Goal: Task Accomplishment & Management: Manage account settings

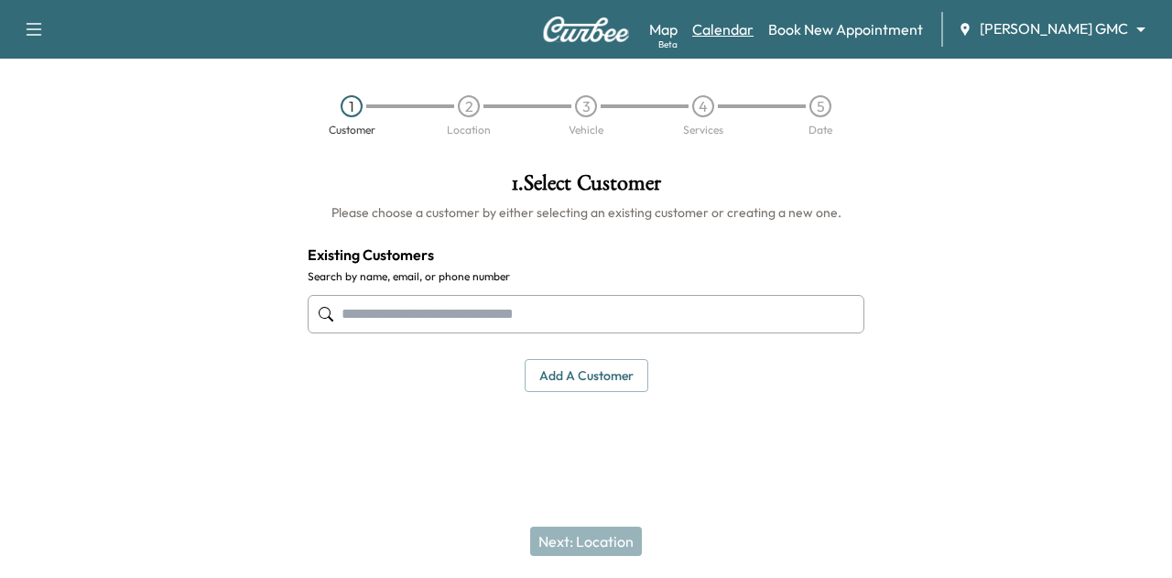
click at [752, 32] on link "Calendar" at bounding box center [722, 29] width 61 height 22
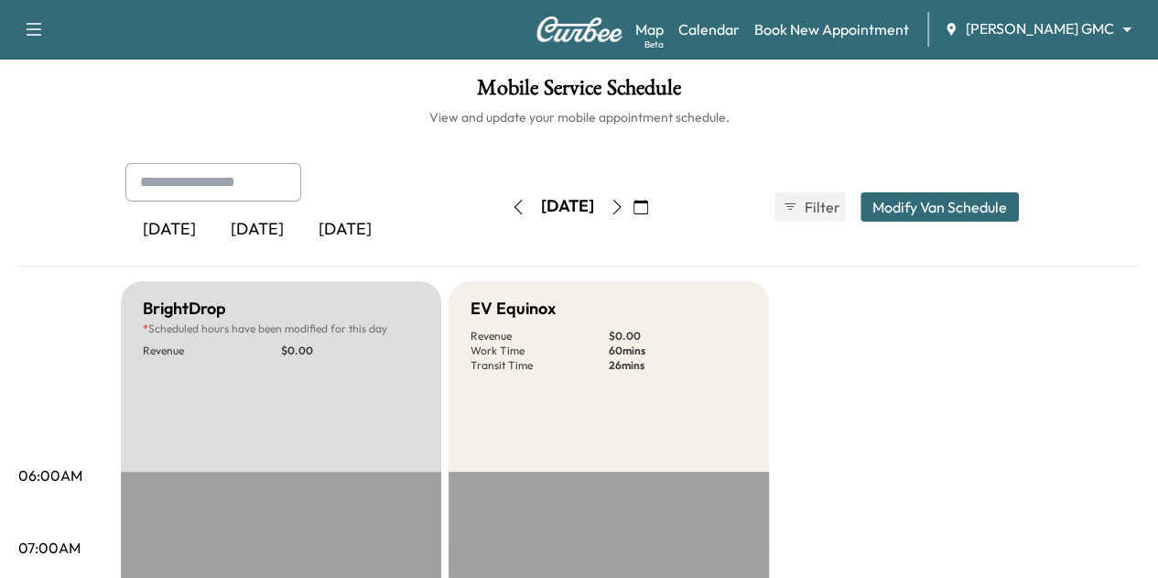
click at [1007, 27] on body "Support Log Out Map Beta Calendar Book New Appointment [PERSON_NAME] GMC ******…" at bounding box center [579, 289] width 1158 height 578
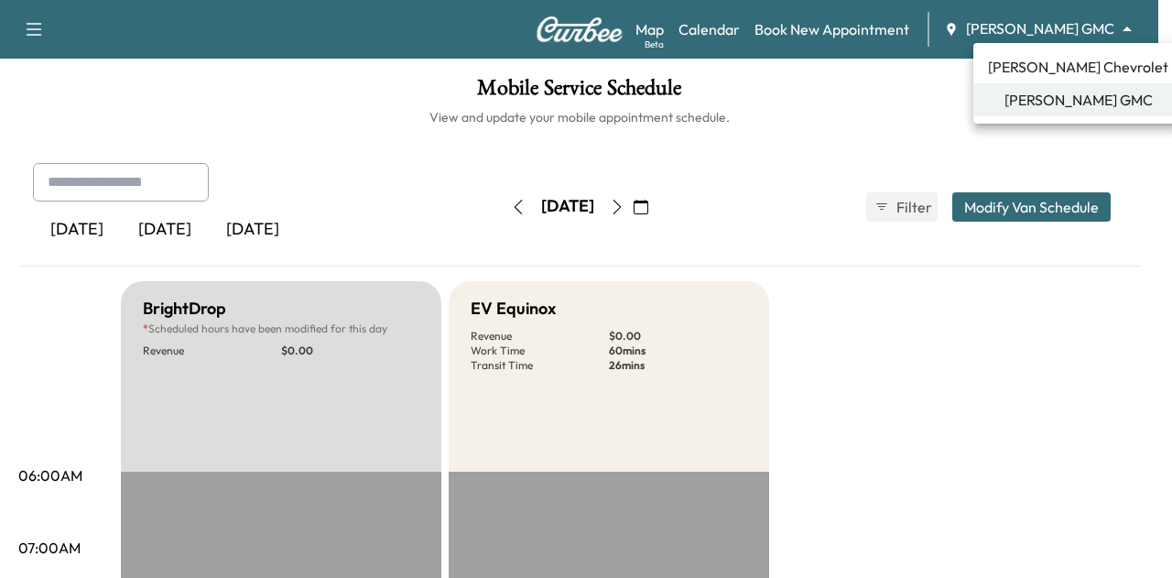
click at [871, 109] on div at bounding box center [586, 289] width 1172 height 578
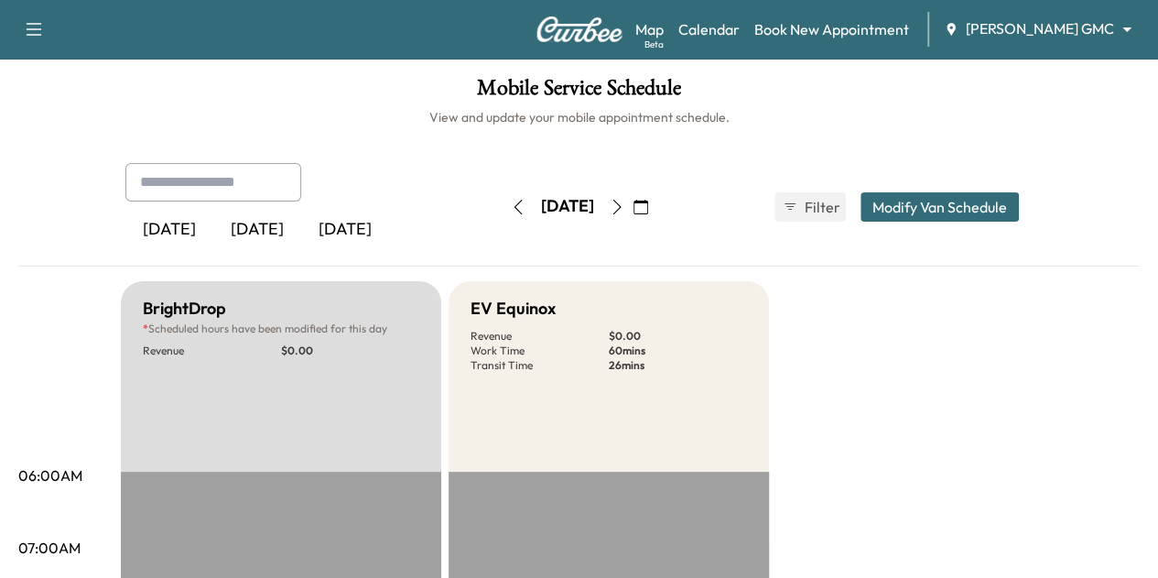
click at [624, 200] on icon "button" at bounding box center [617, 207] width 15 height 15
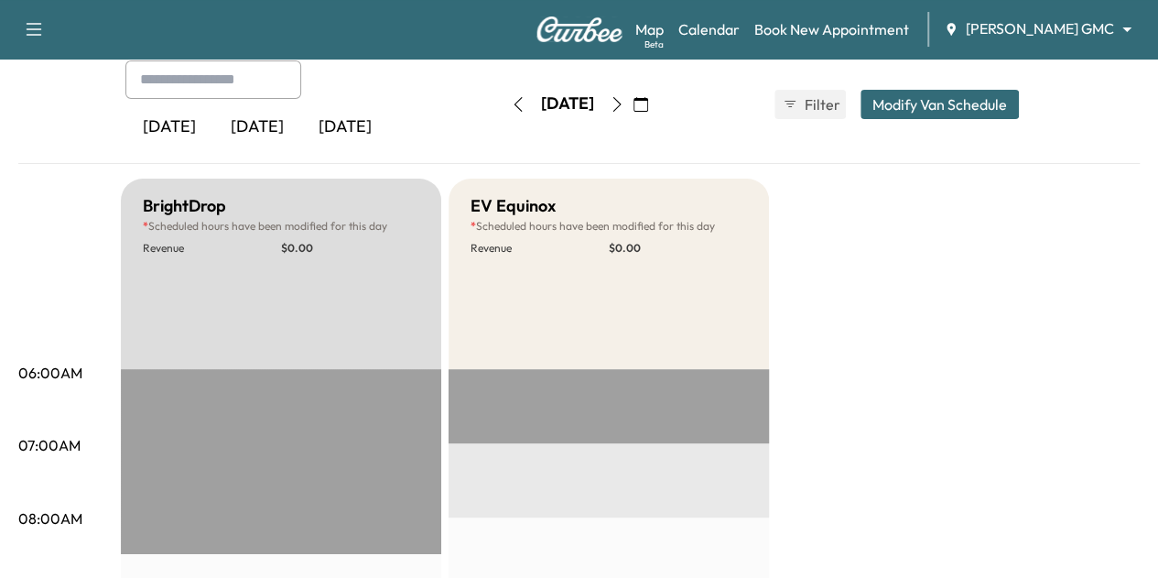
click at [632, 98] on button "button" at bounding box center [616, 104] width 31 height 29
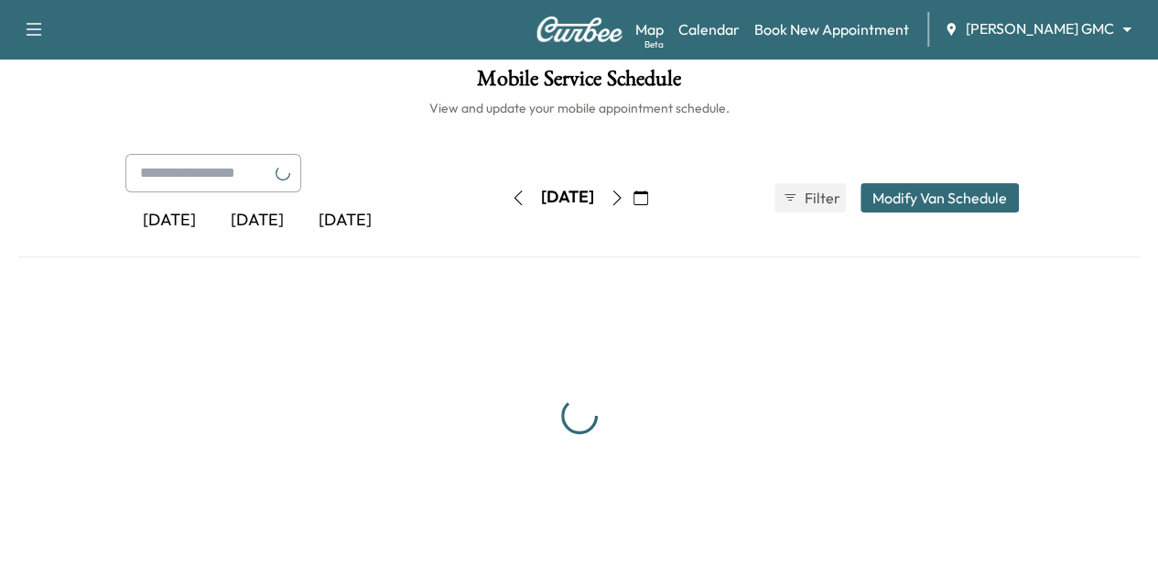
scroll to position [103, 0]
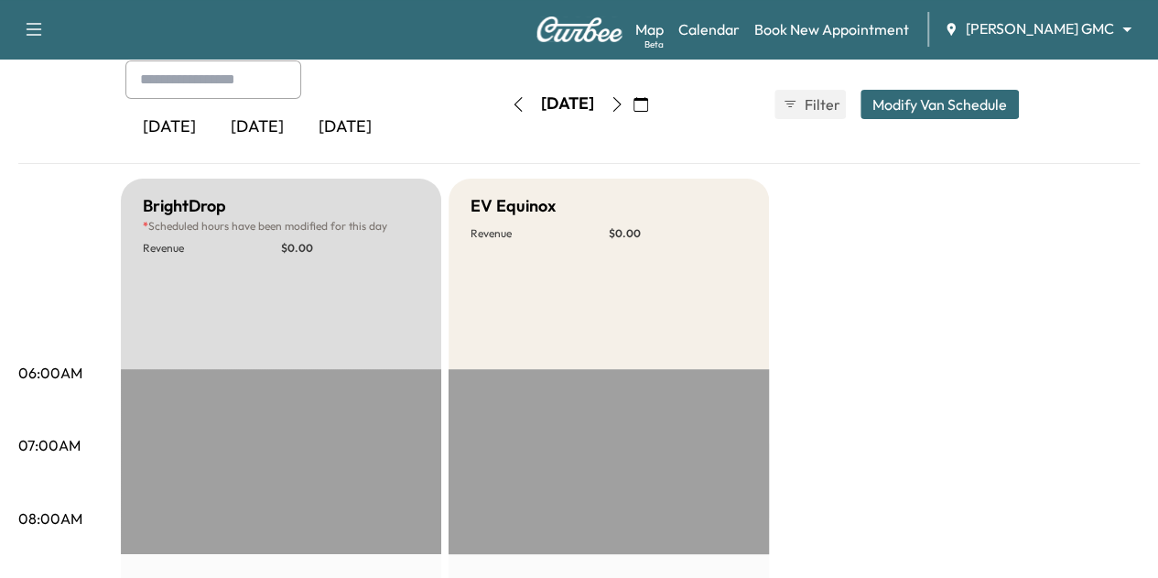
click at [624, 101] on icon "button" at bounding box center [617, 104] width 15 height 15
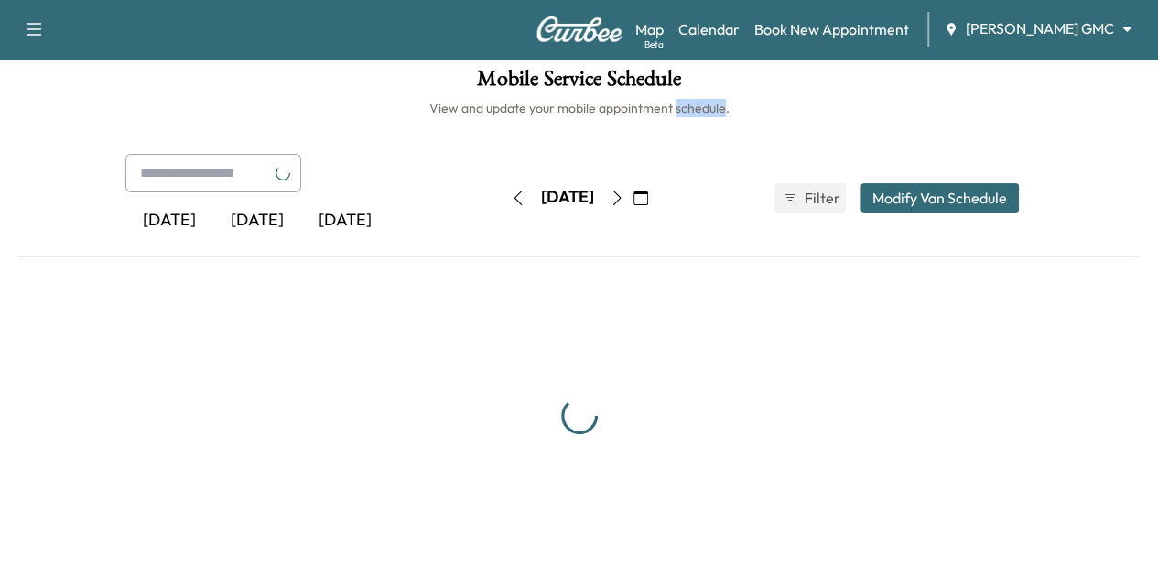
click at [675, 101] on h6 "View and update your mobile appointment schedule." at bounding box center [578, 108] width 1121 height 18
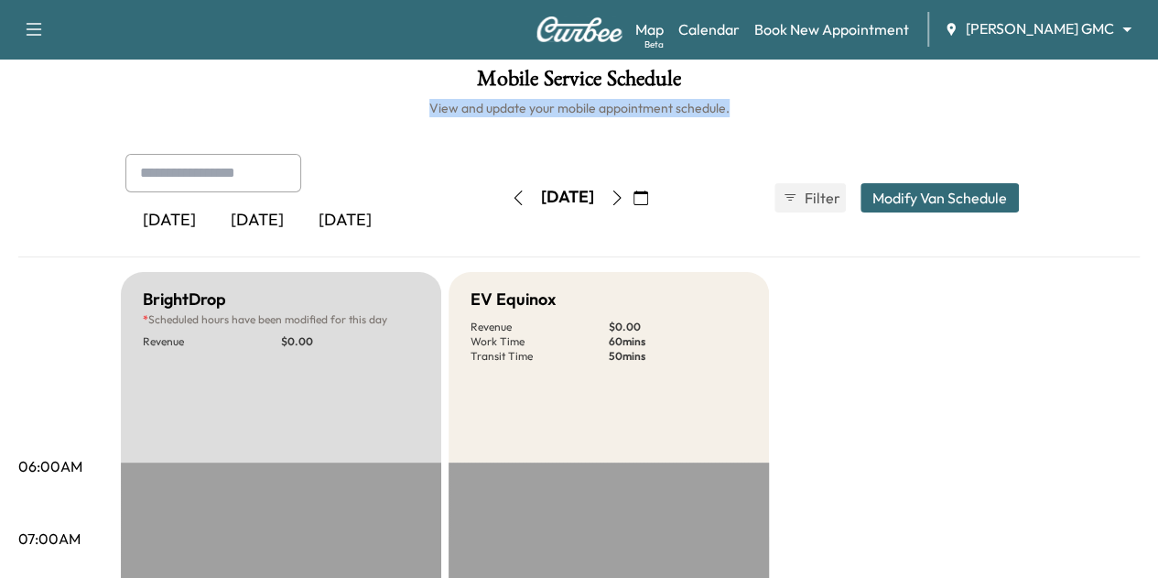
click at [648, 195] on icon "button" at bounding box center [640, 197] width 15 height 15
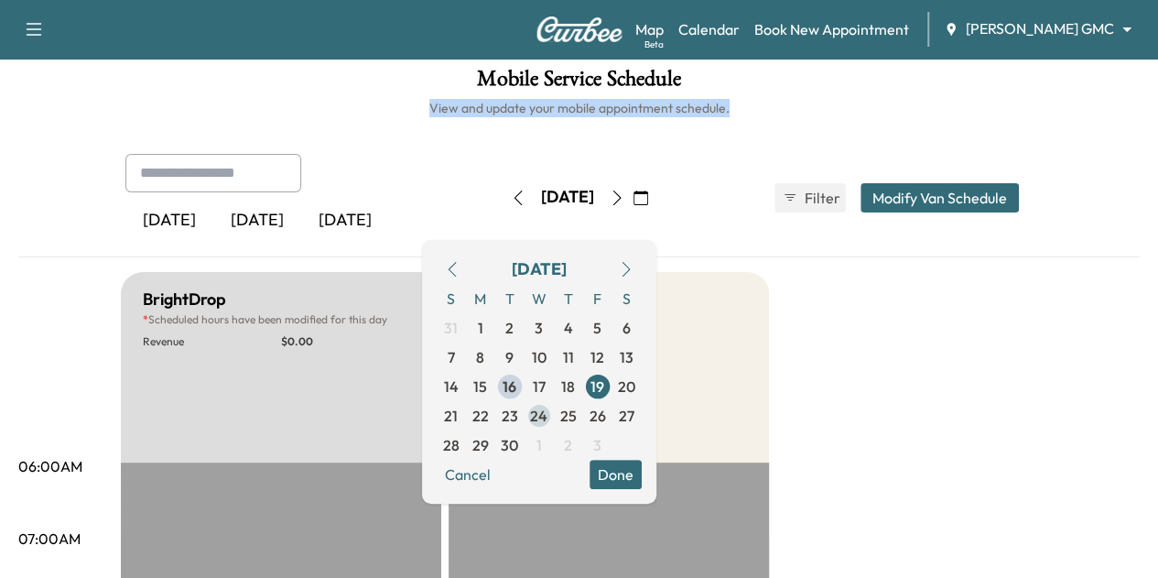
click at [547, 409] on span "24" at bounding box center [538, 416] width 17 height 22
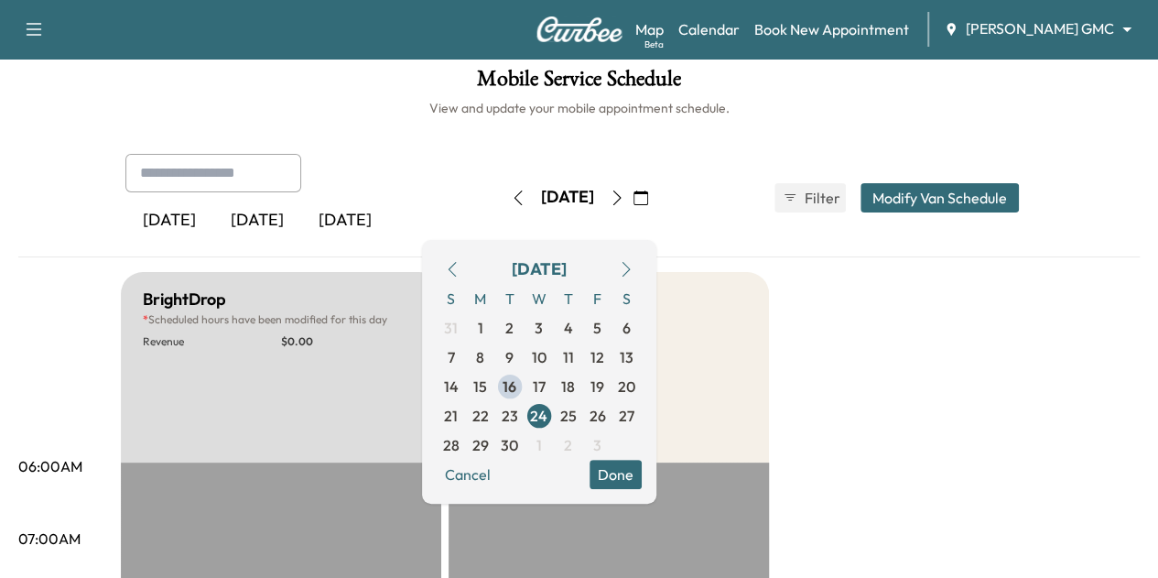
click at [642, 468] on button "Done" at bounding box center [615, 473] width 52 height 29
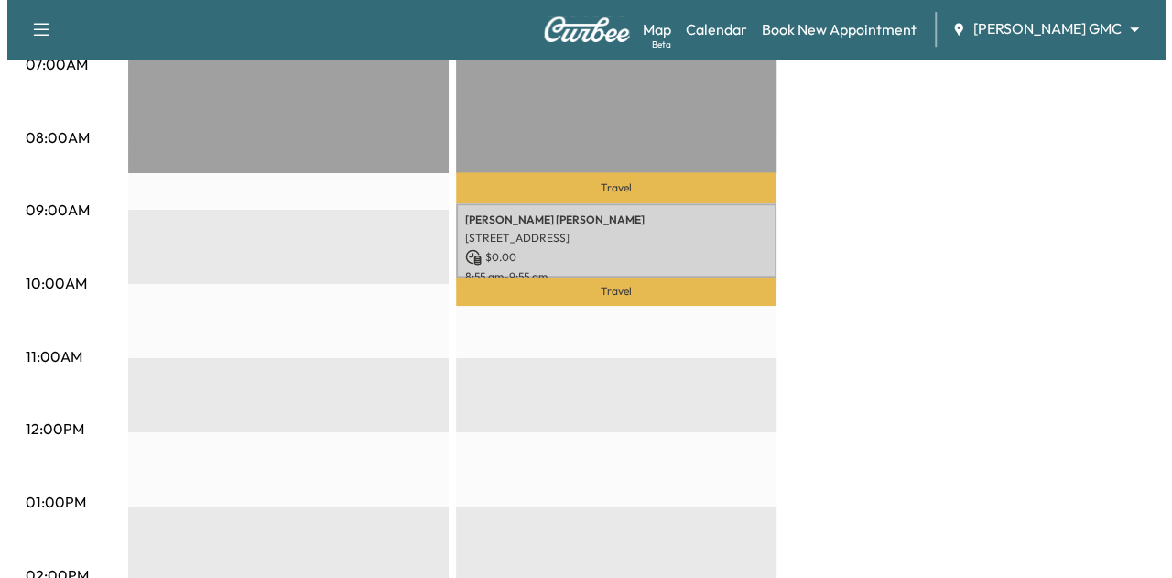
scroll to position [484, 0]
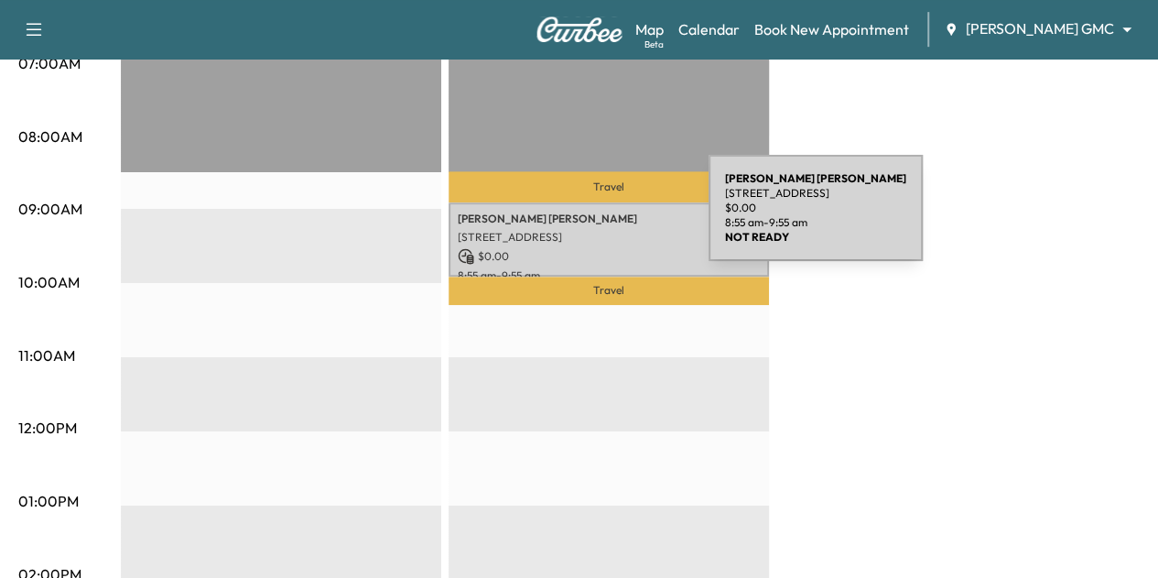
click at [571, 219] on p "[PERSON_NAME]" at bounding box center [609, 218] width 302 height 15
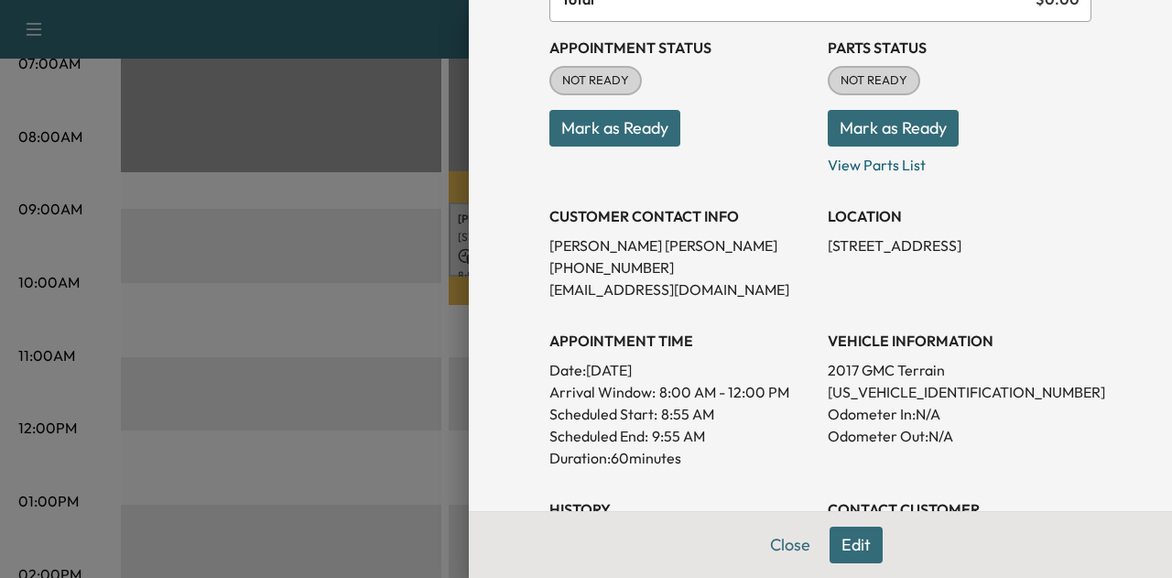
scroll to position [206, 0]
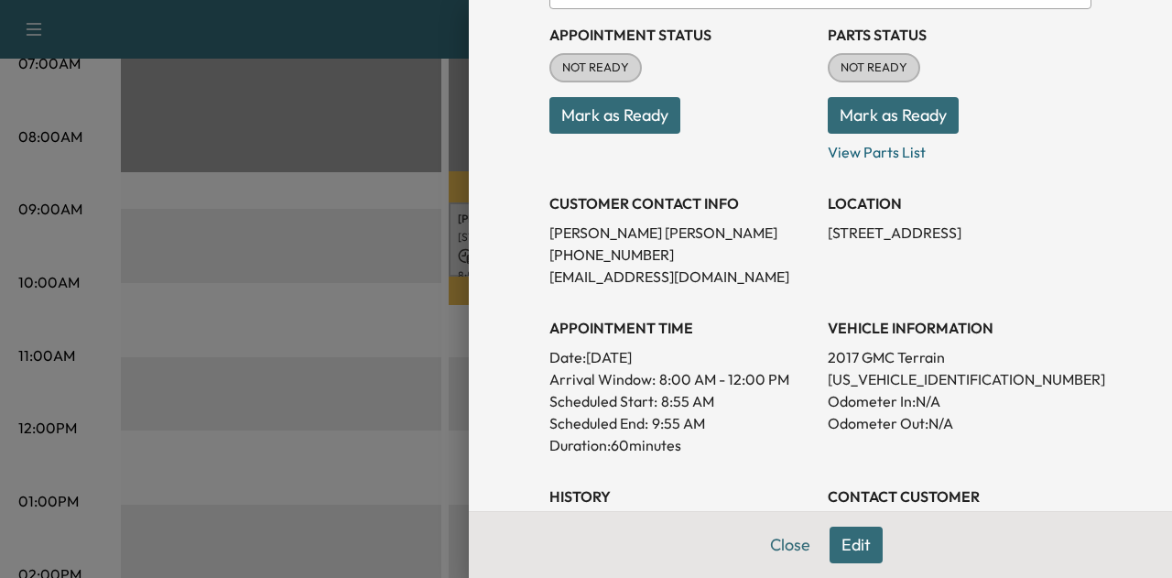
click at [871, 378] on p "[US_VEHICLE_IDENTIFICATION_NUMBER]" at bounding box center [959, 379] width 264 height 22
copy p "[US_VEHICLE_IDENTIFICATION_NUMBER]"
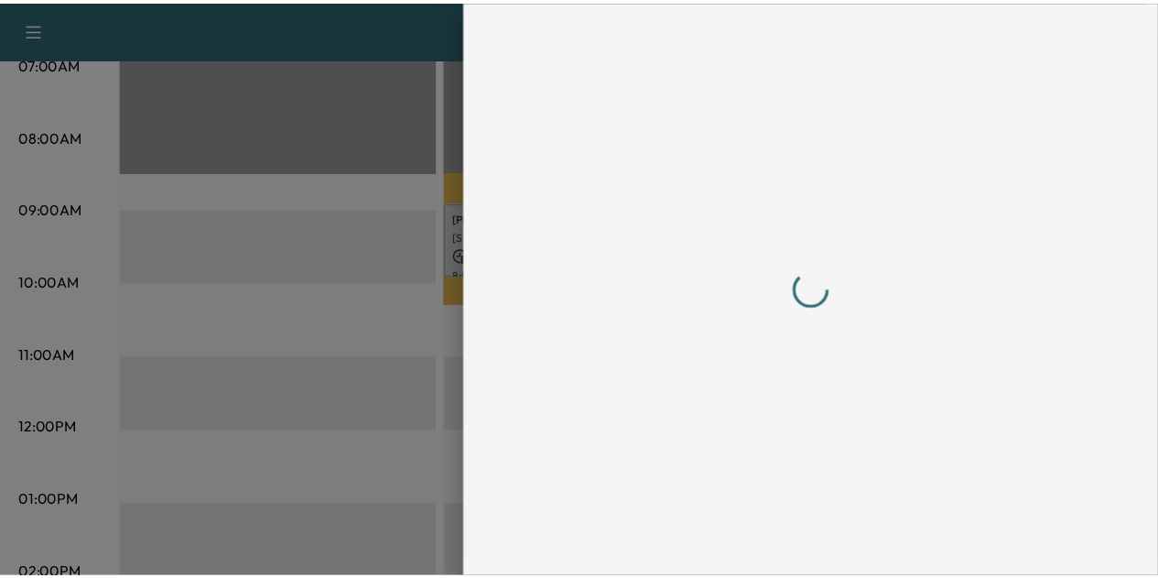
scroll to position [0, 0]
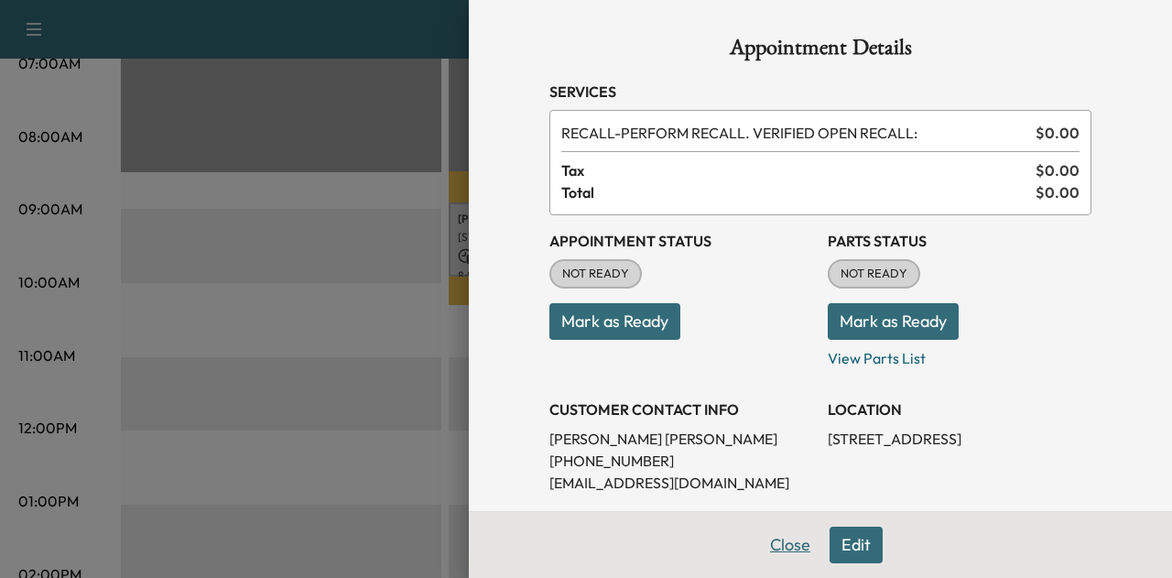
click at [786, 538] on button "Close" at bounding box center [790, 544] width 64 height 37
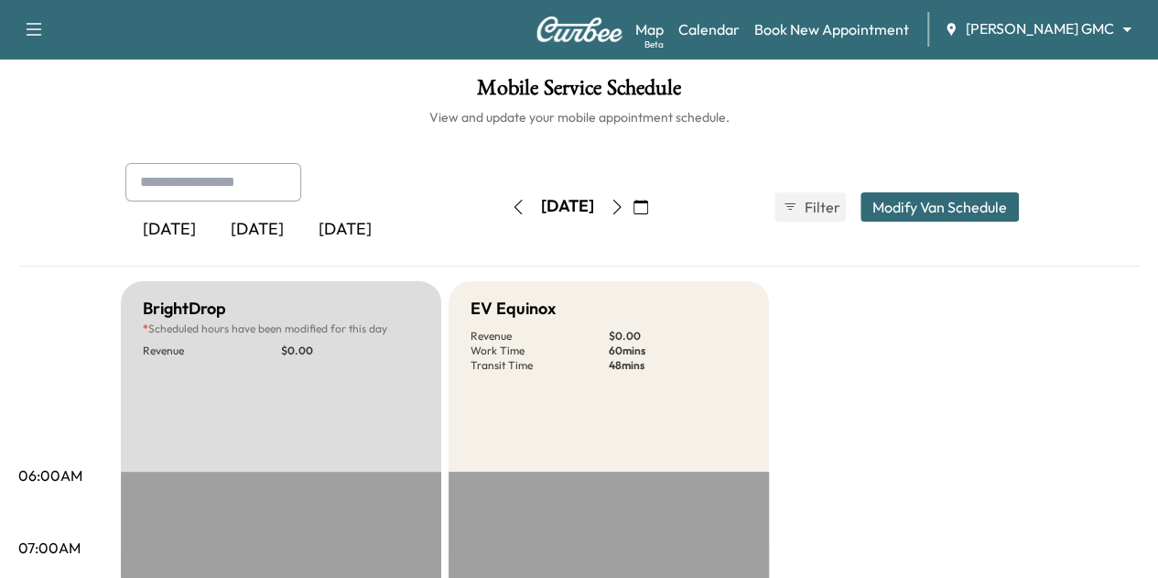
scroll to position [3, 0]
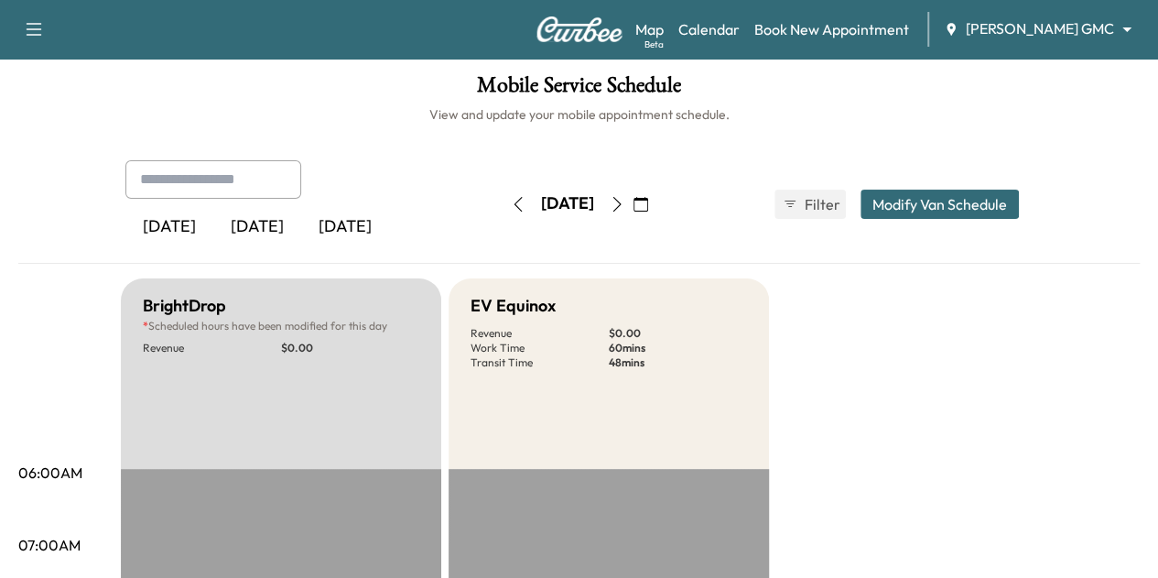
click at [648, 209] on icon "button" at bounding box center [640, 204] width 15 height 15
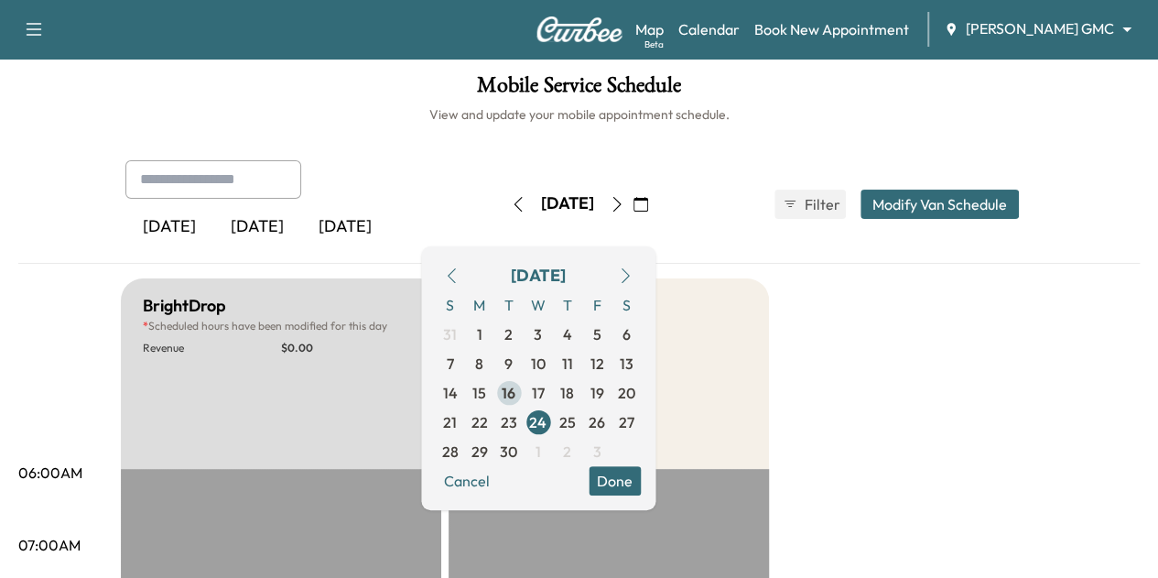
click at [515, 385] on span "16" at bounding box center [509, 393] width 14 height 22
click at [553, 387] on span "17" at bounding box center [538, 392] width 29 height 29
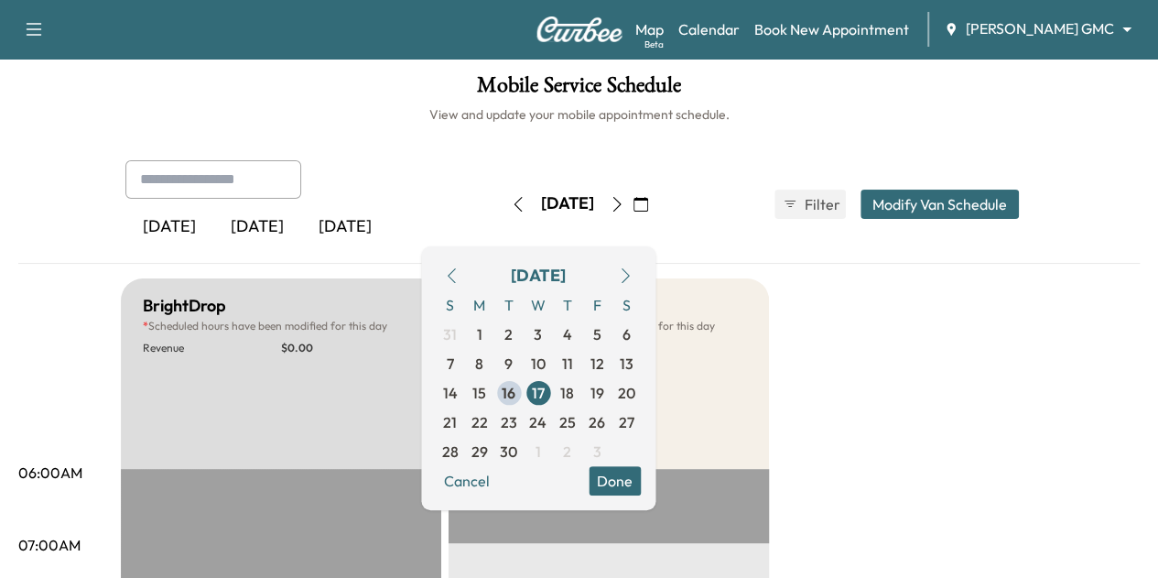
drag, startPoint x: 720, startPoint y: 442, endPoint x: 687, endPoint y: 491, distance: 58.6
click at [641, 491] on button "Done" at bounding box center [615, 480] width 52 height 29
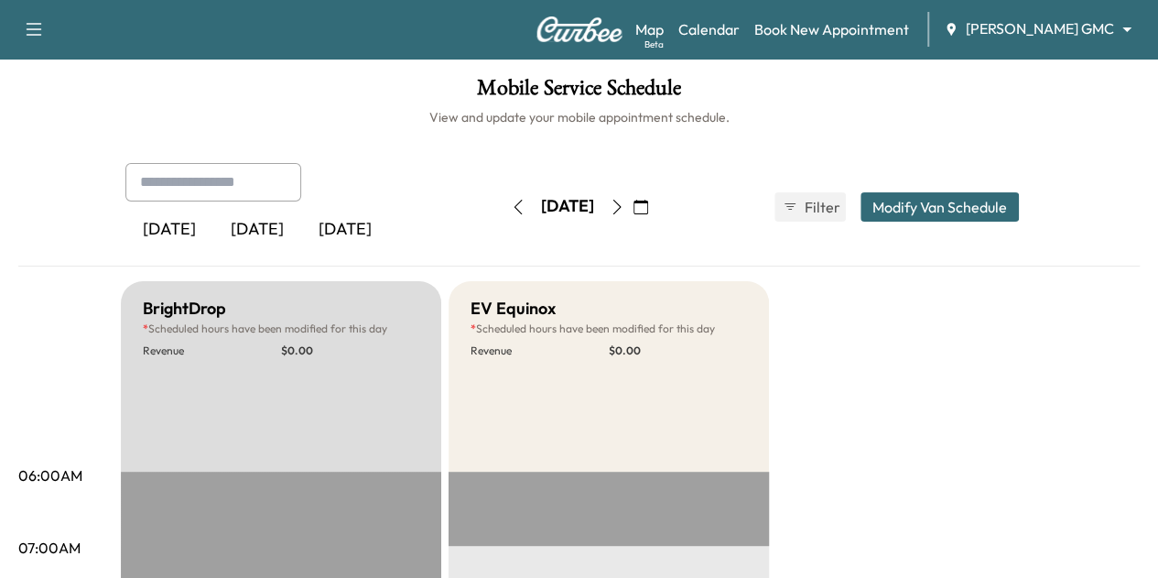
click at [1010, 17] on div "Map Beta Calendar Book New Appointment [PERSON_NAME] GMC ******** ​" at bounding box center [889, 29] width 508 height 35
click at [1017, 38] on body "Support Log Out Map Beta Calendar Book New Appointment [PERSON_NAME] GMC ******…" at bounding box center [579, 289] width 1158 height 578
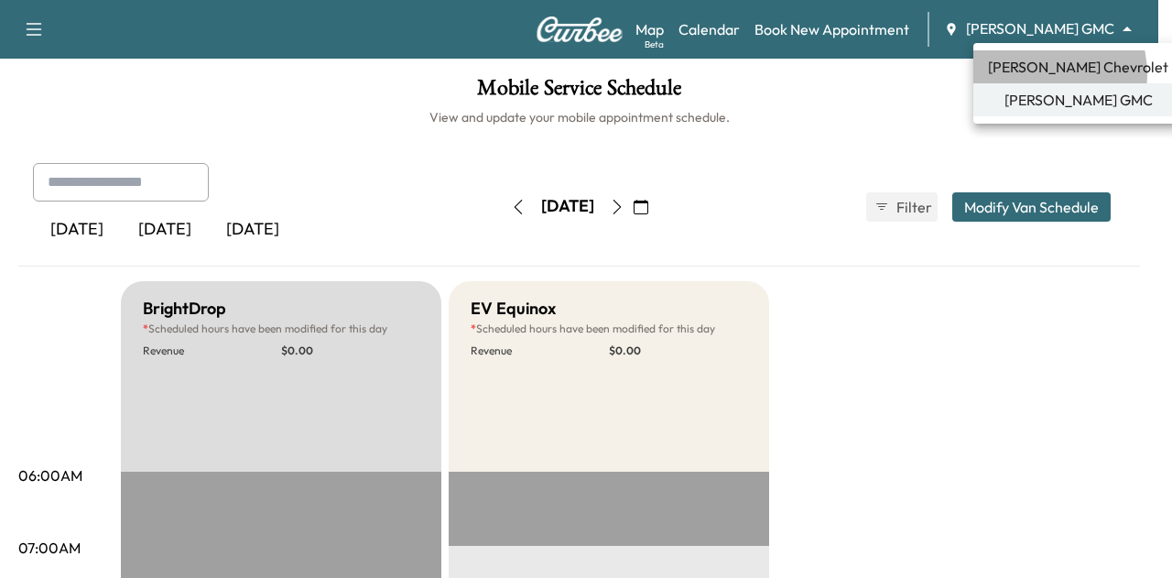
click at [1033, 74] on span "[PERSON_NAME] Chevrolet" at bounding box center [1078, 67] width 180 height 22
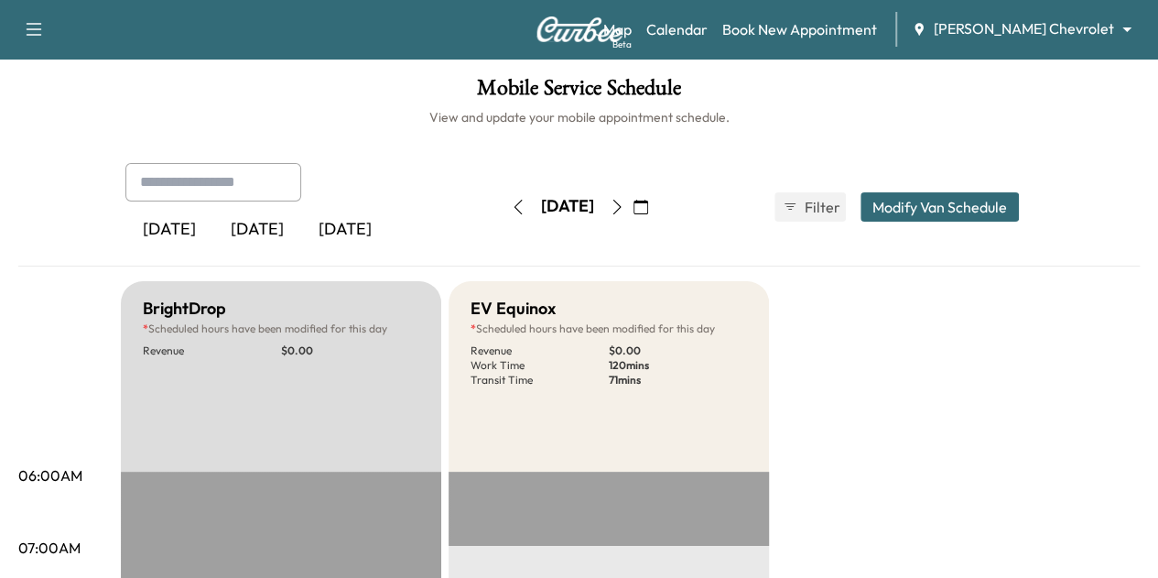
click at [992, 204] on button "Modify Van Schedule" at bounding box center [939, 206] width 158 height 29
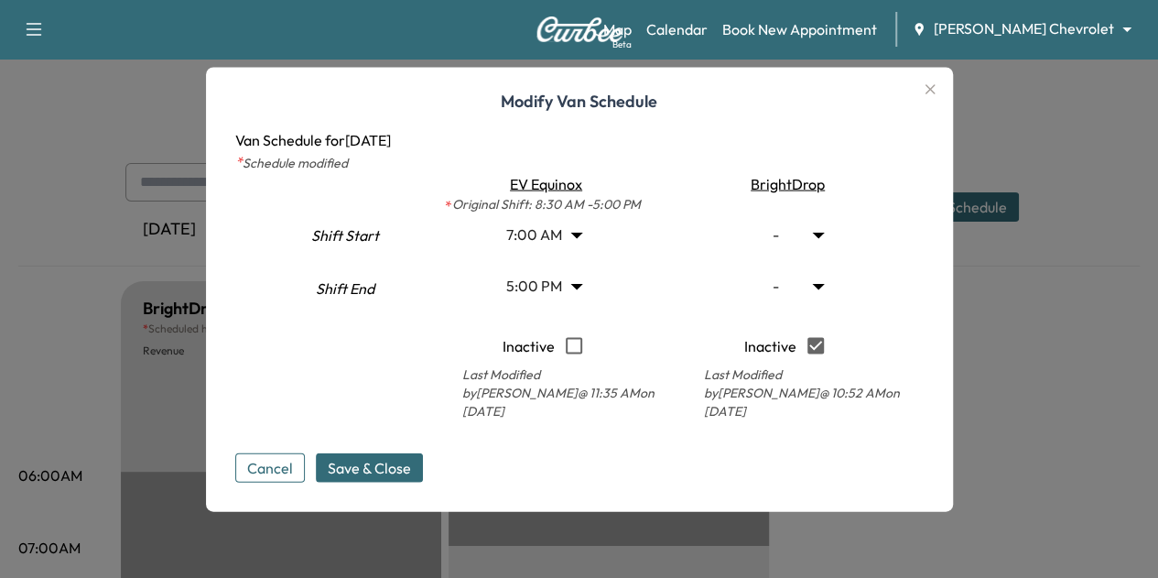
type input "***"
type input "**"
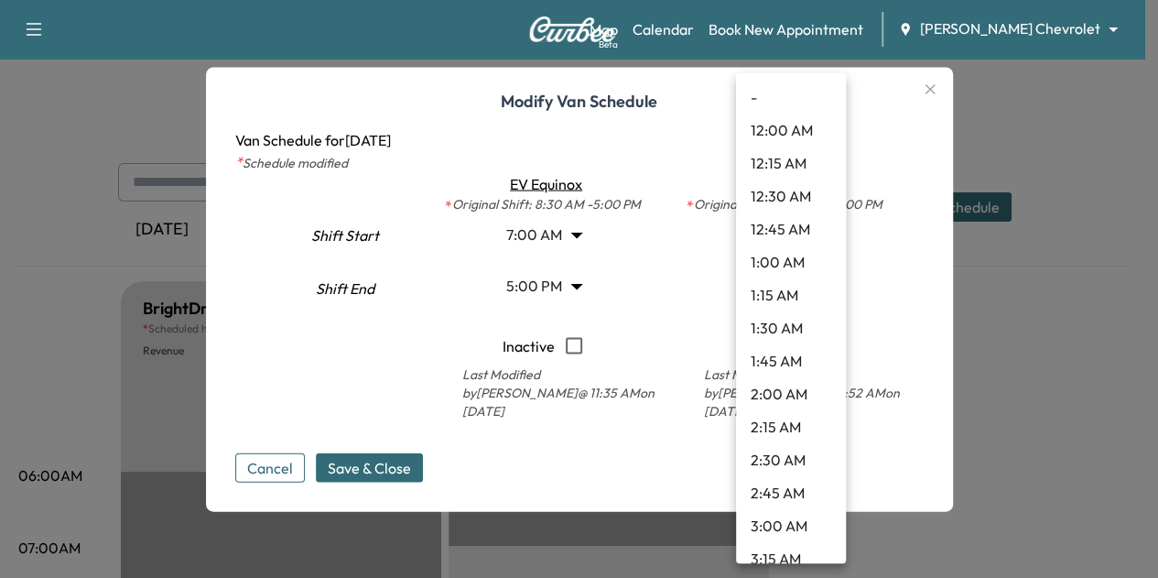
click at [821, 242] on body "Support Log Out Map Beta Calendar Book New Appointment [PERSON_NAME] Chevrolet …" at bounding box center [579, 289] width 1158 height 578
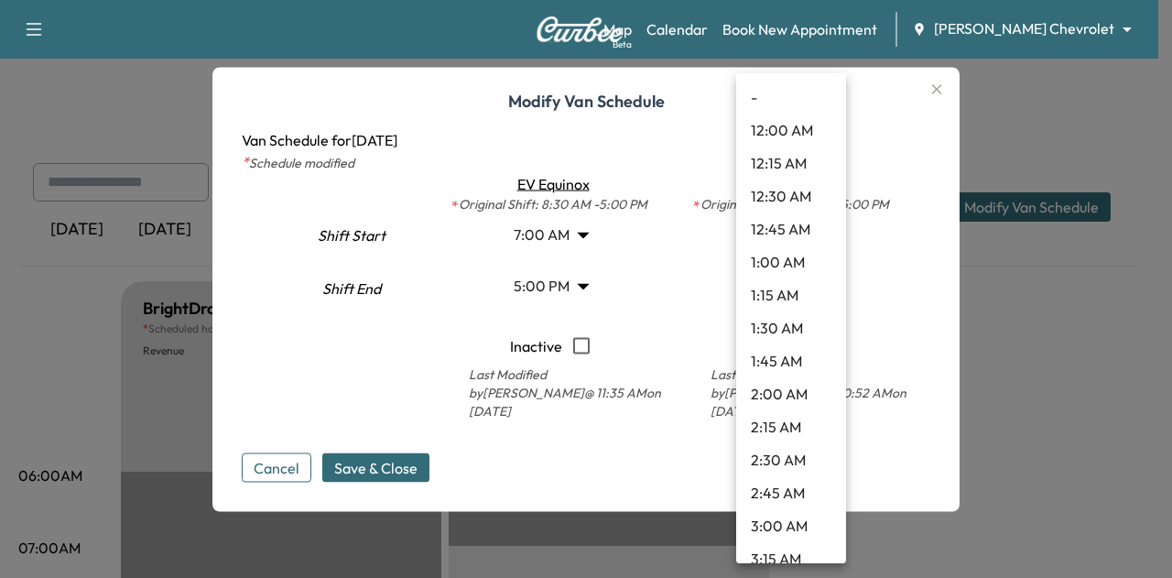
scroll to position [932, 0]
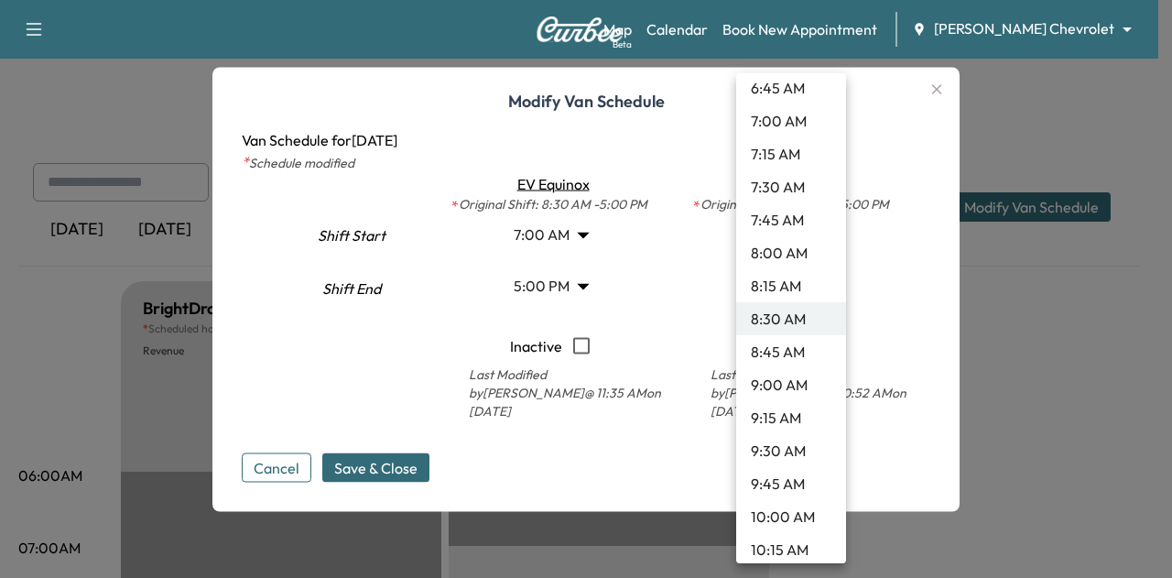
click at [800, 190] on li "7:30 AM" at bounding box center [791, 186] width 110 height 33
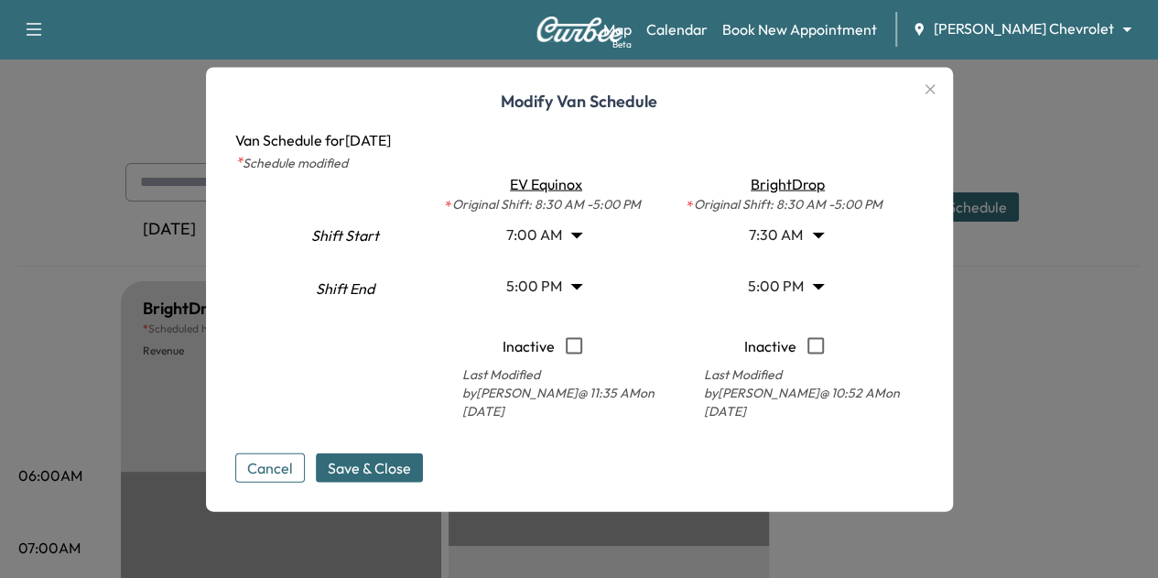
click at [815, 241] on body "Support Log Out Map Beta Calendar Book New Appointment [PERSON_NAME] Chevrolet …" at bounding box center [579, 289] width 1158 height 578
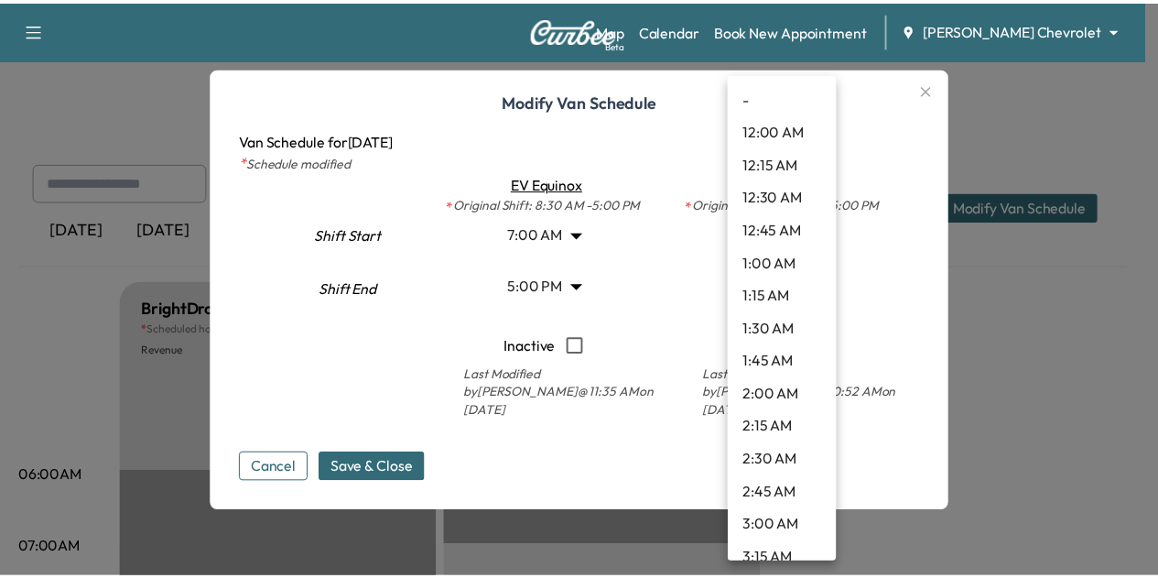
scroll to position [800, 0]
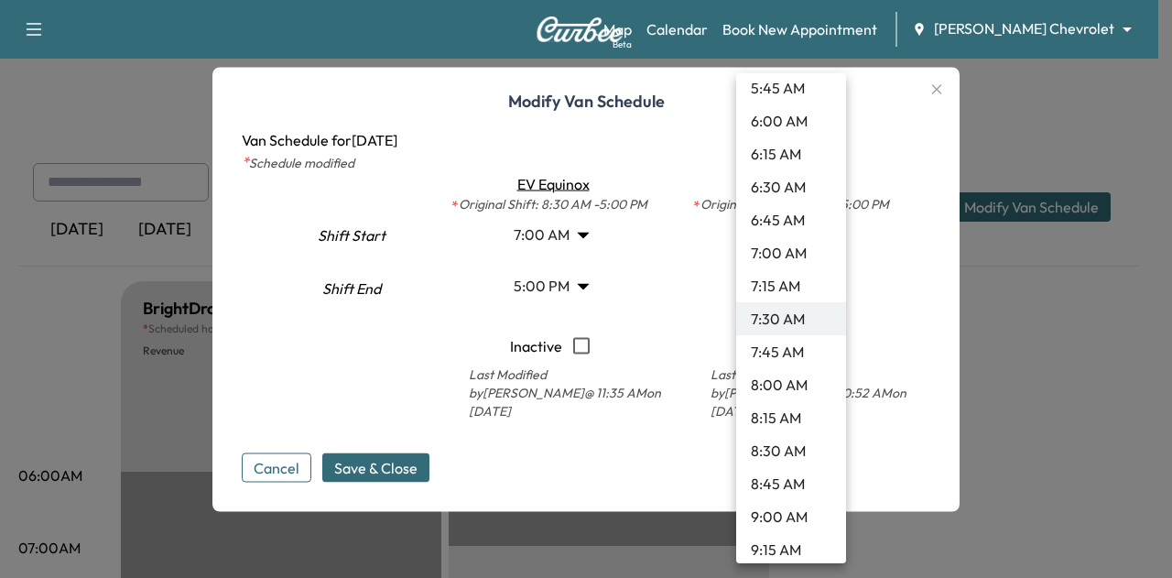
click at [803, 341] on li "7:45 AM" at bounding box center [791, 351] width 110 height 33
type input "****"
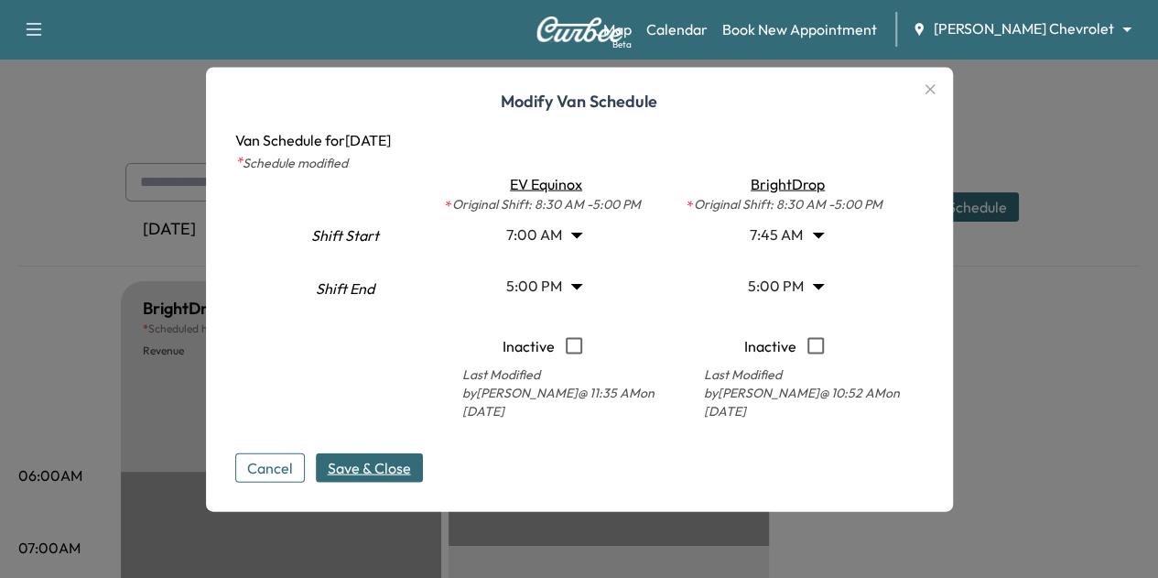
click at [397, 464] on span "Save & Close" at bounding box center [369, 467] width 83 height 22
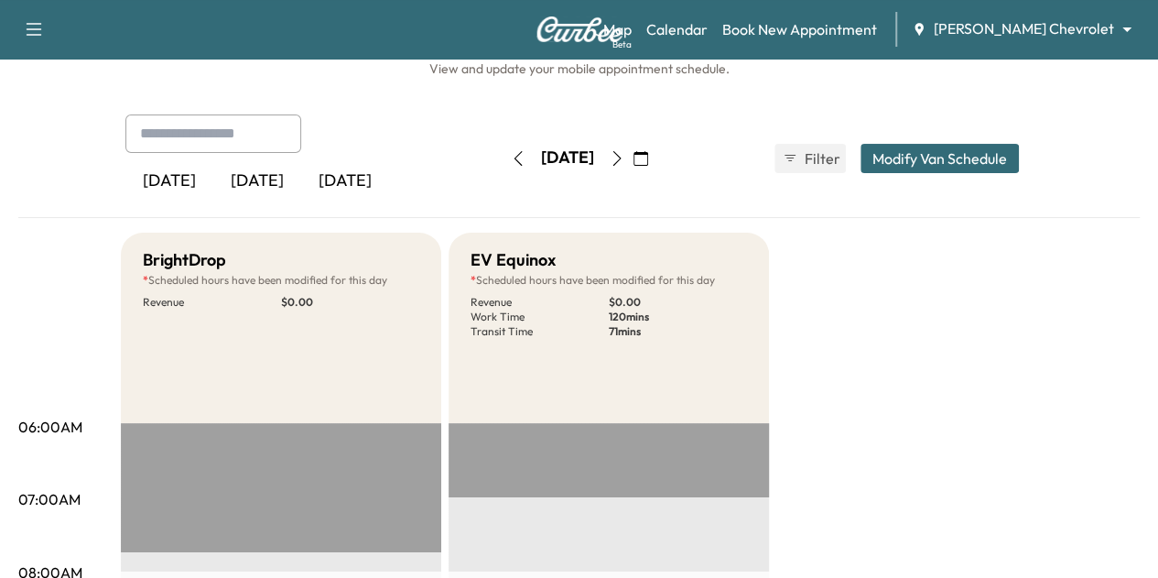
scroll to position [0, 0]
